Goal: Task Accomplishment & Management: Complete application form

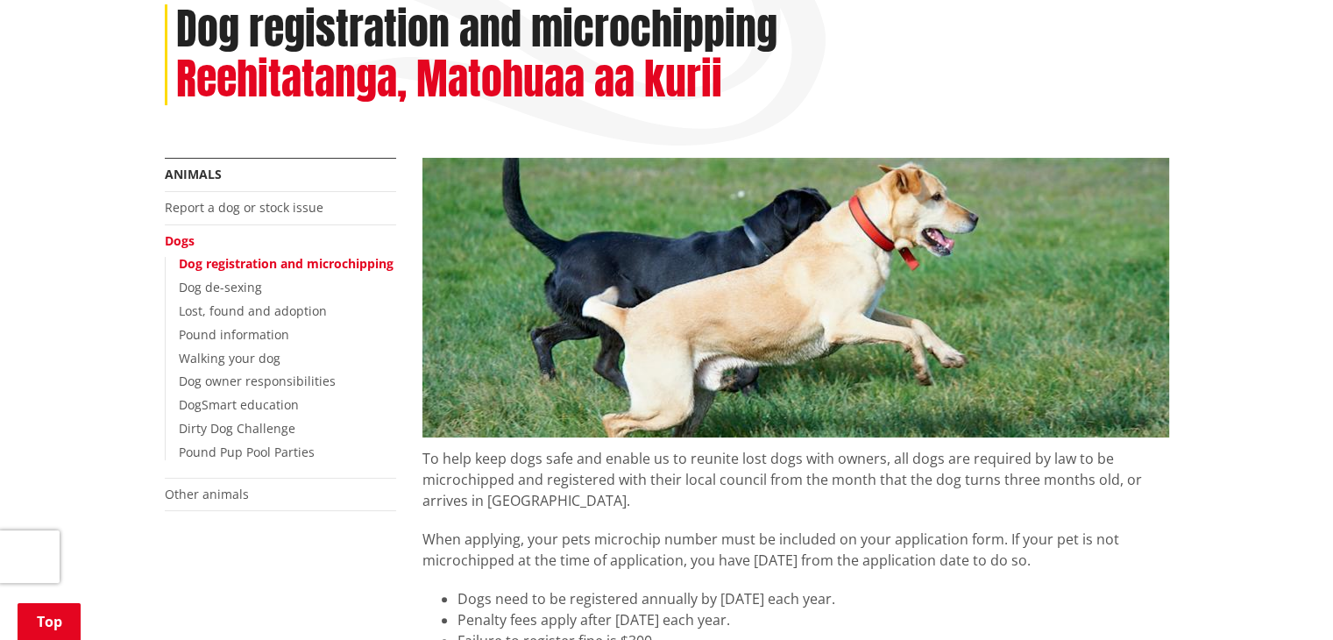
scroll to position [249, 0]
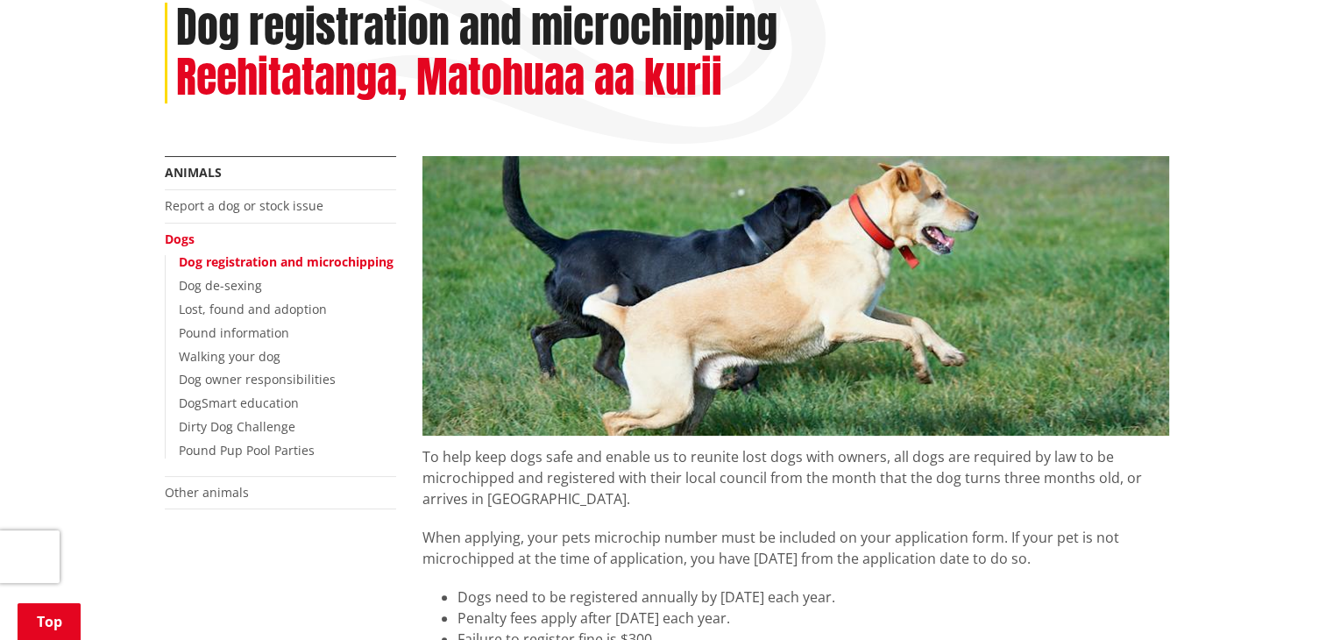
click at [279, 267] on link "Dog registration and microchipping" at bounding box center [286, 261] width 215 height 17
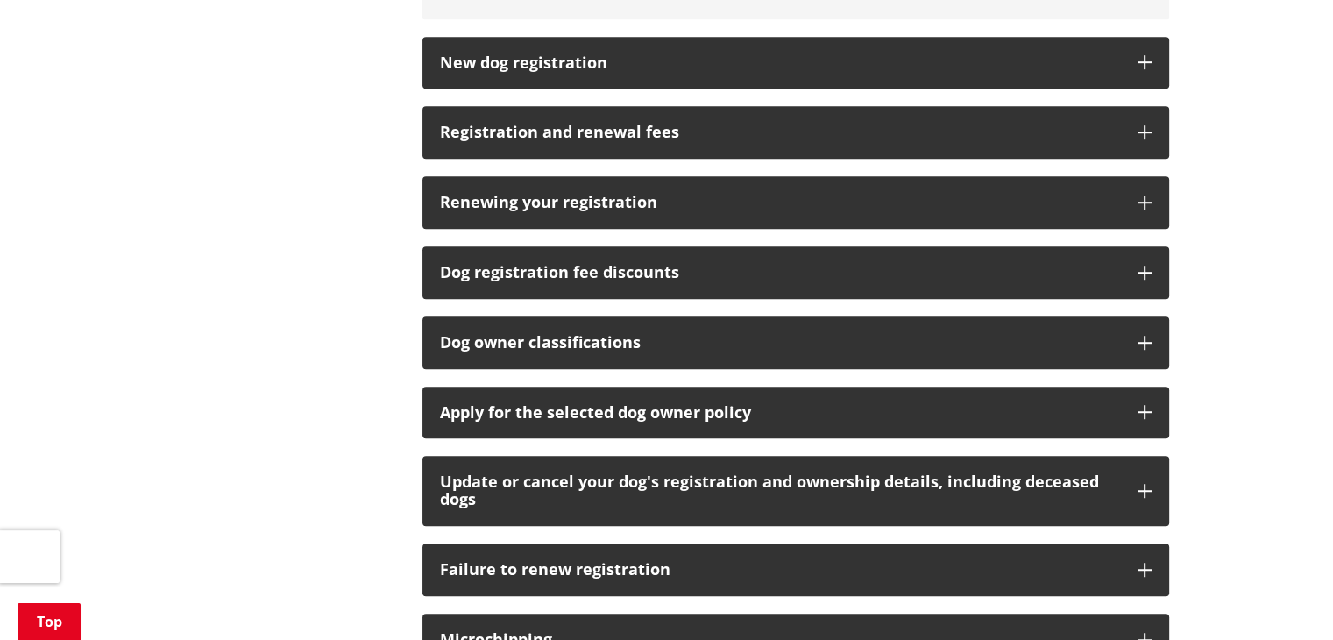
scroll to position [1086, 0]
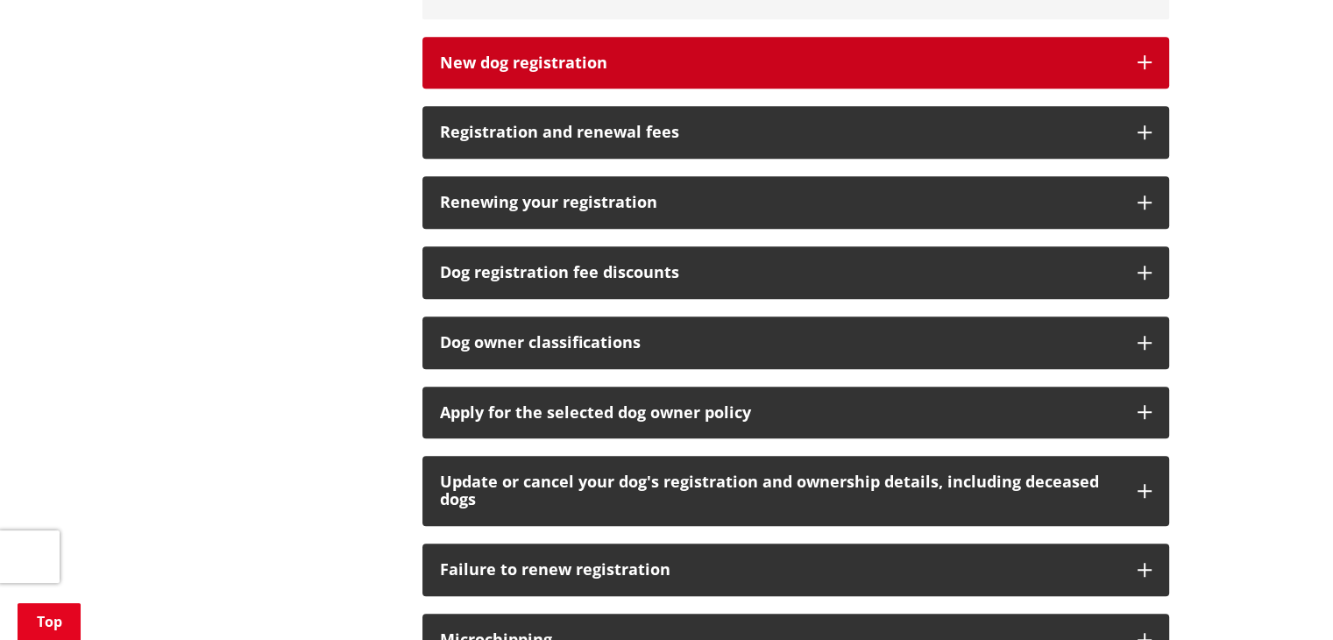
drag, startPoint x: 630, startPoint y: 58, endPoint x: 547, endPoint y: 64, distance: 83.5
click at [547, 64] on h3 "New dog registration" at bounding box center [780, 63] width 680 height 18
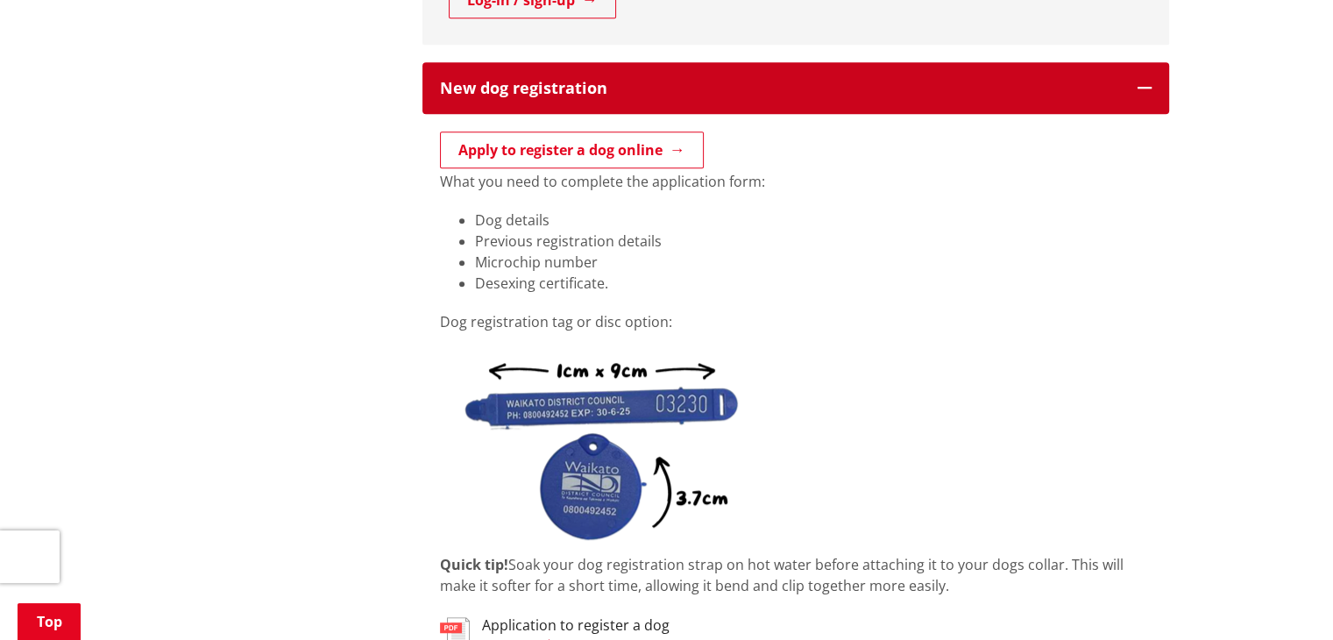
scroll to position [934, 0]
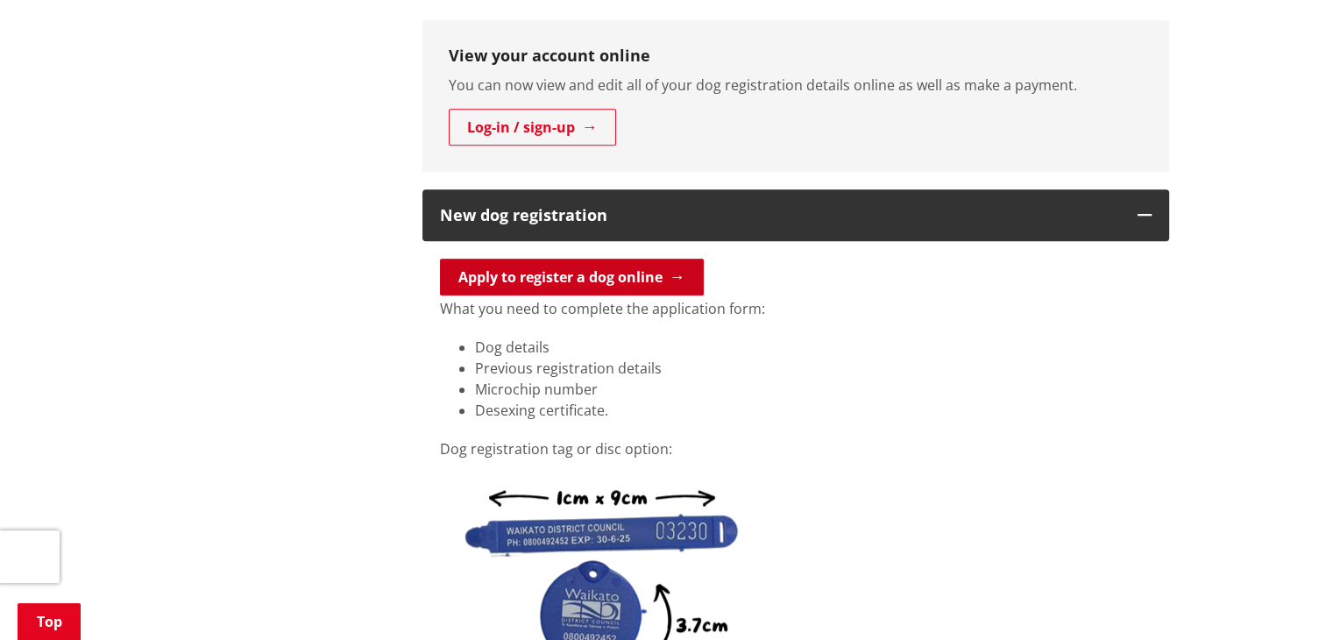
click at [549, 280] on link "Apply to register a dog online" at bounding box center [572, 276] width 264 height 37
